Goal: Information Seeking & Learning: Stay updated

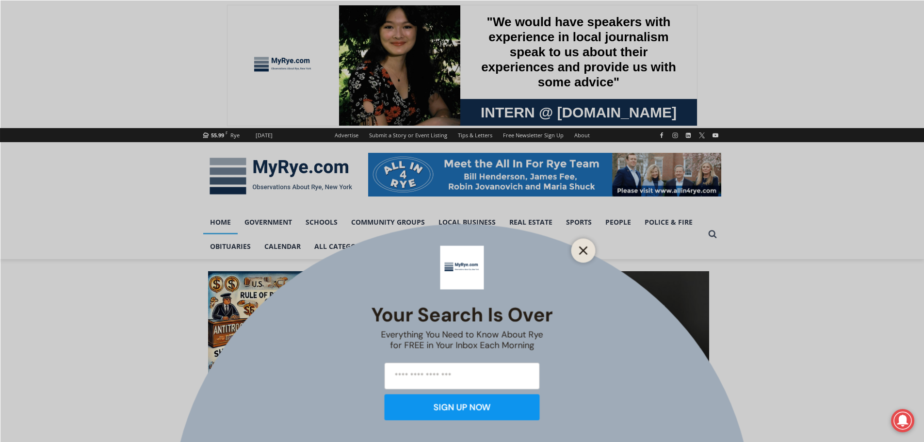
click at [582, 251] on line "Close" at bounding box center [582, 250] width 7 height 7
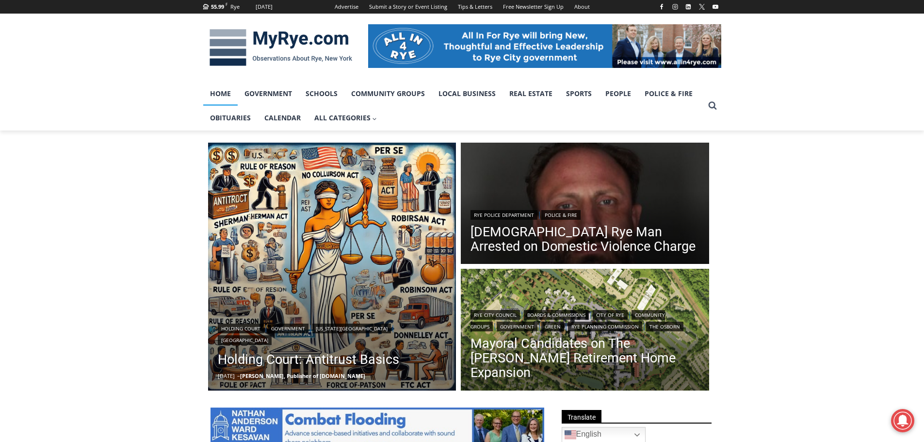
scroll to position [145, 0]
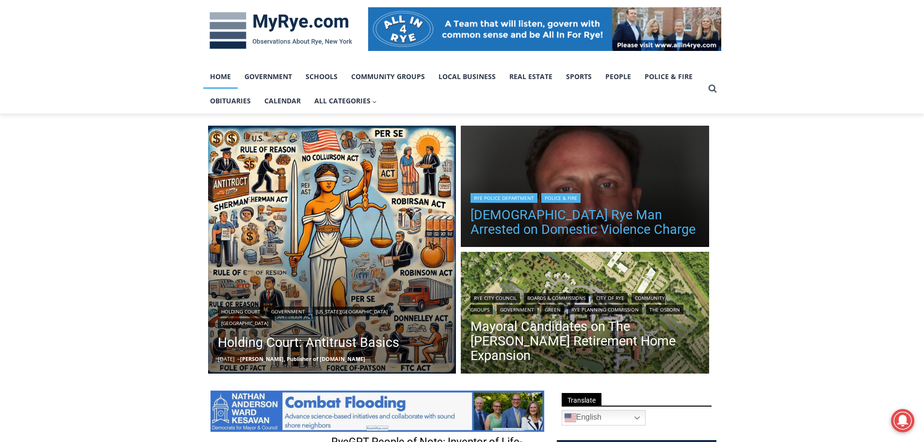
click at [537, 217] on link "[DEMOGRAPHIC_DATA] Rye Man Arrested on Domestic Violence Charge" at bounding box center [584, 222] width 229 height 29
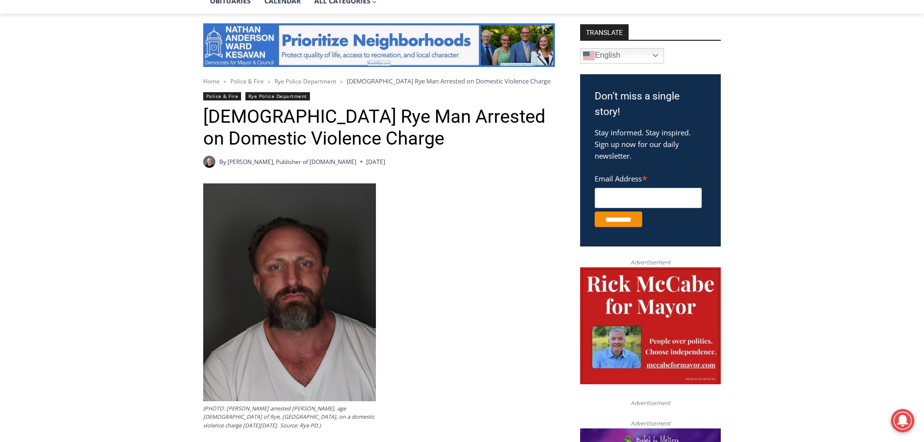
scroll to position [242, 0]
